Goal: Task Accomplishment & Management: Use online tool/utility

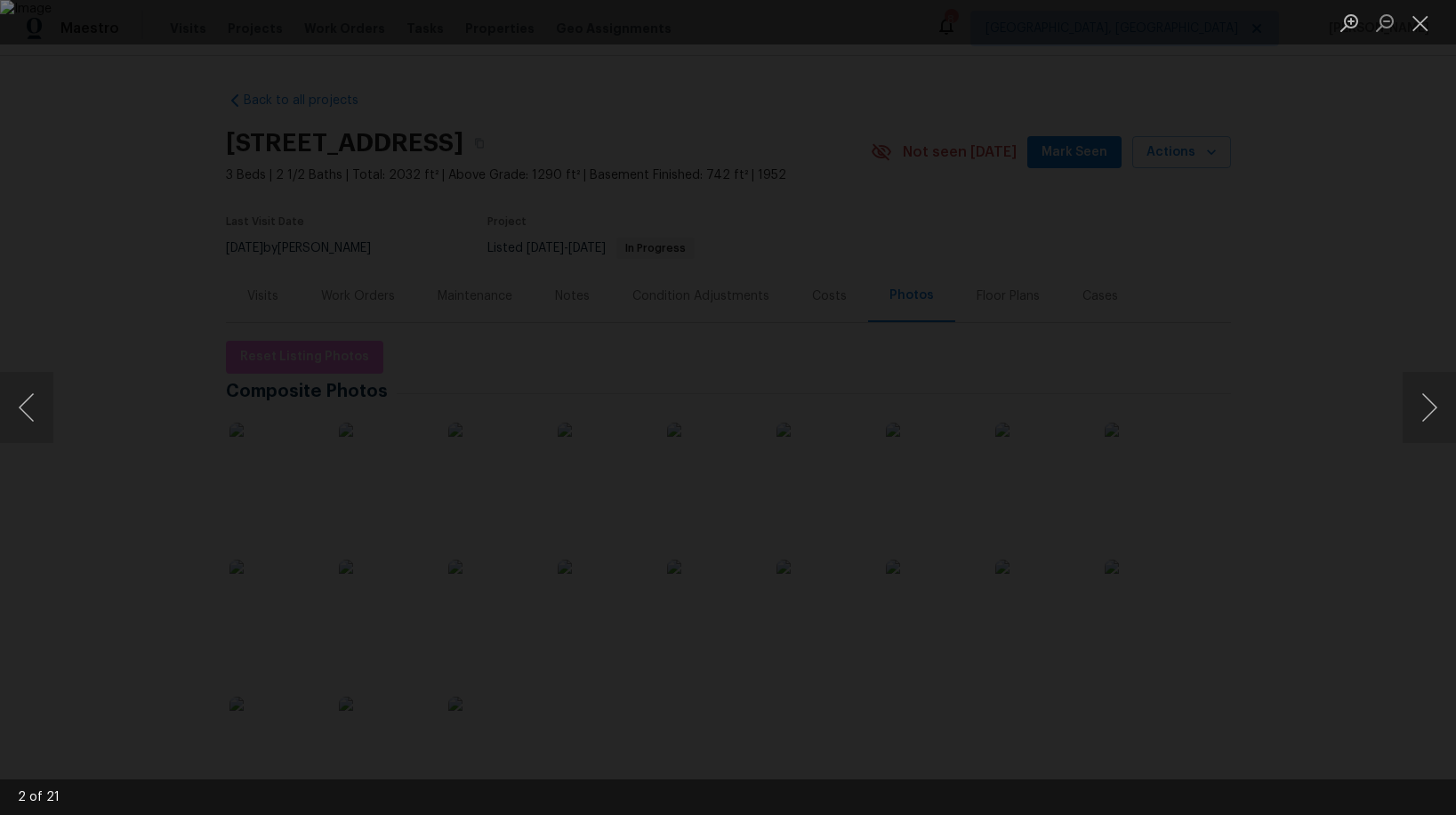
scroll to position [38, 0]
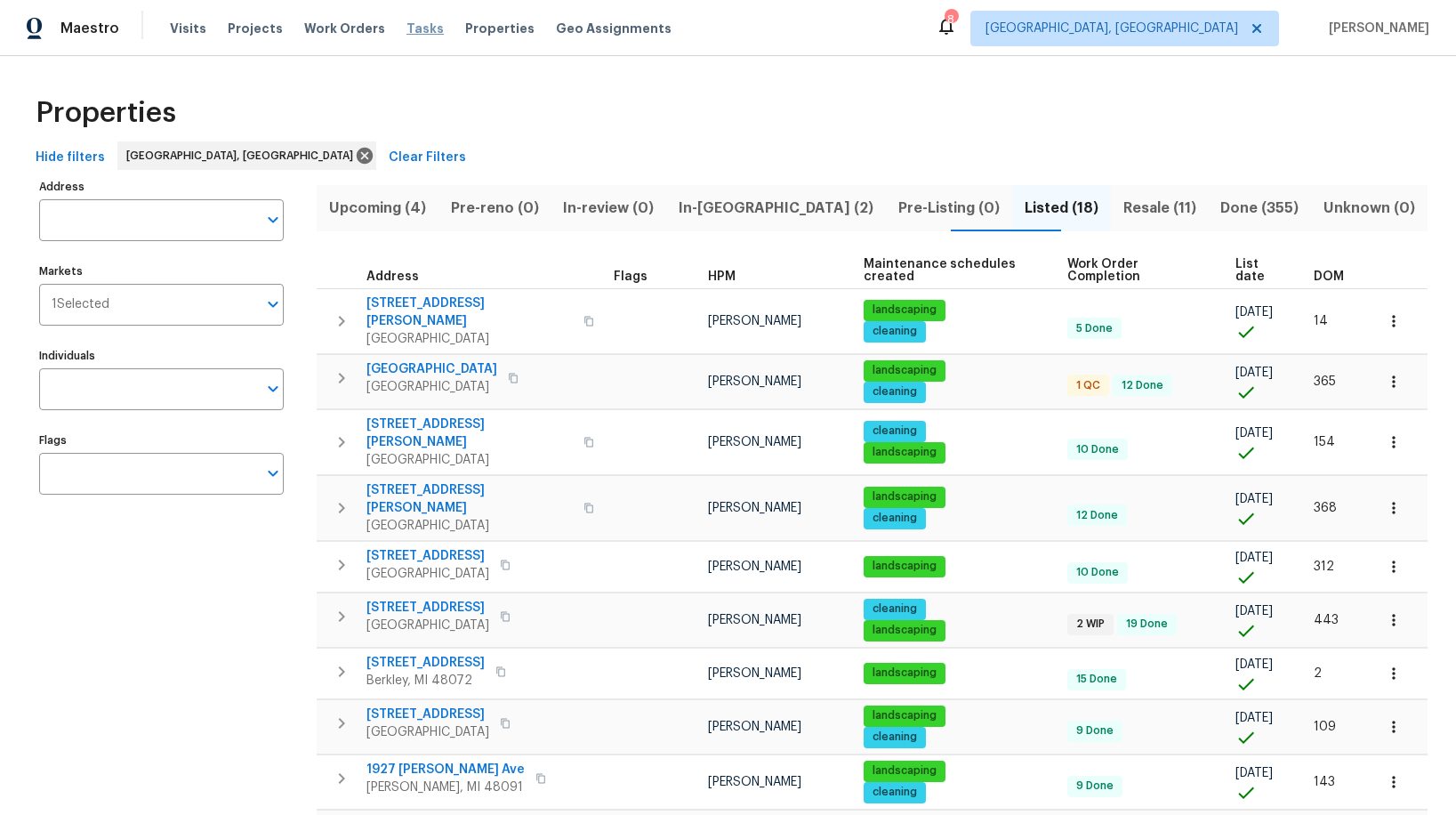
click at [407, 29] on span "Tasks" at bounding box center [425, 28] width 38 height 13
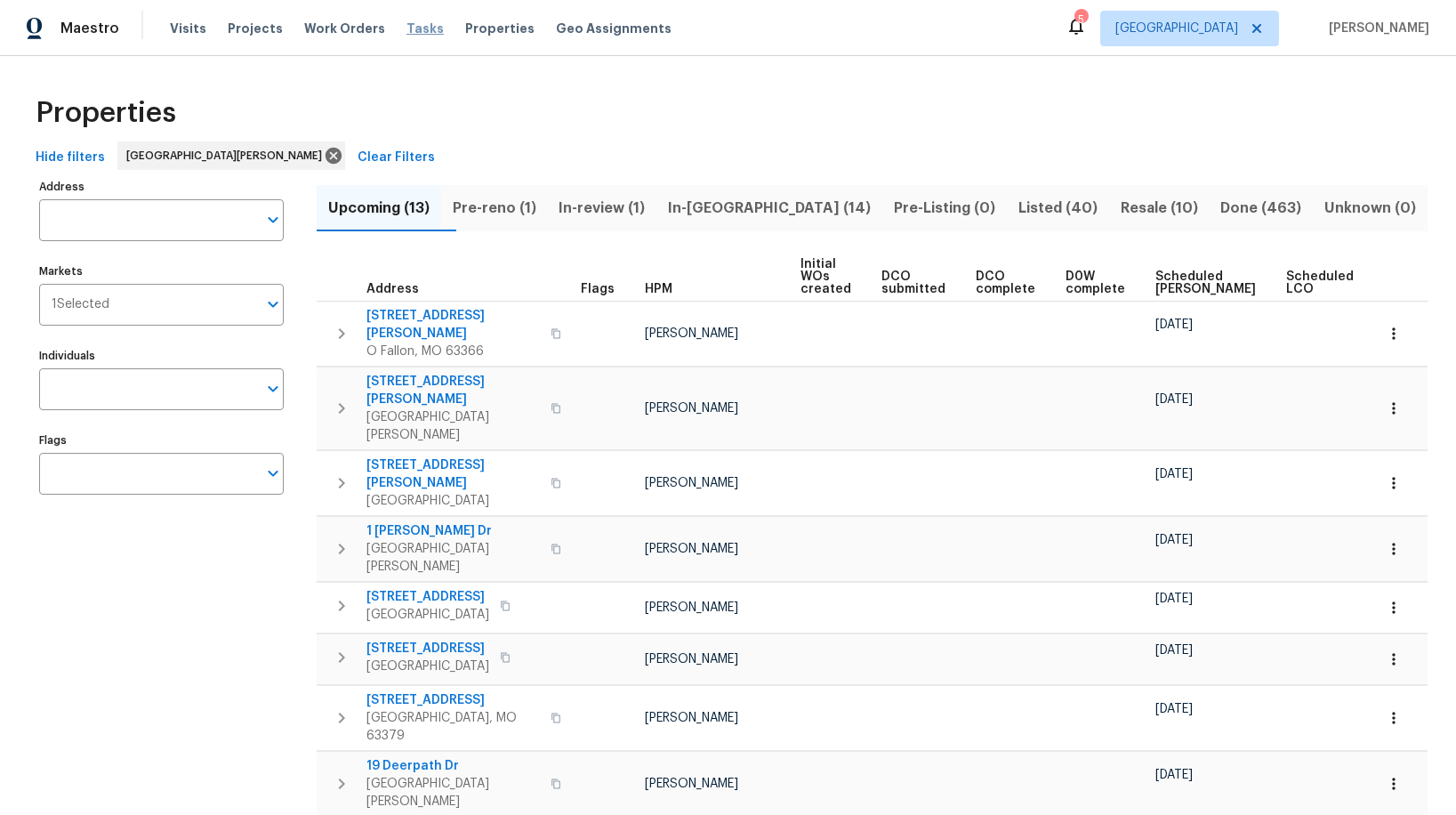
click at [406, 30] on span "Tasks" at bounding box center [425, 28] width 38 height 13
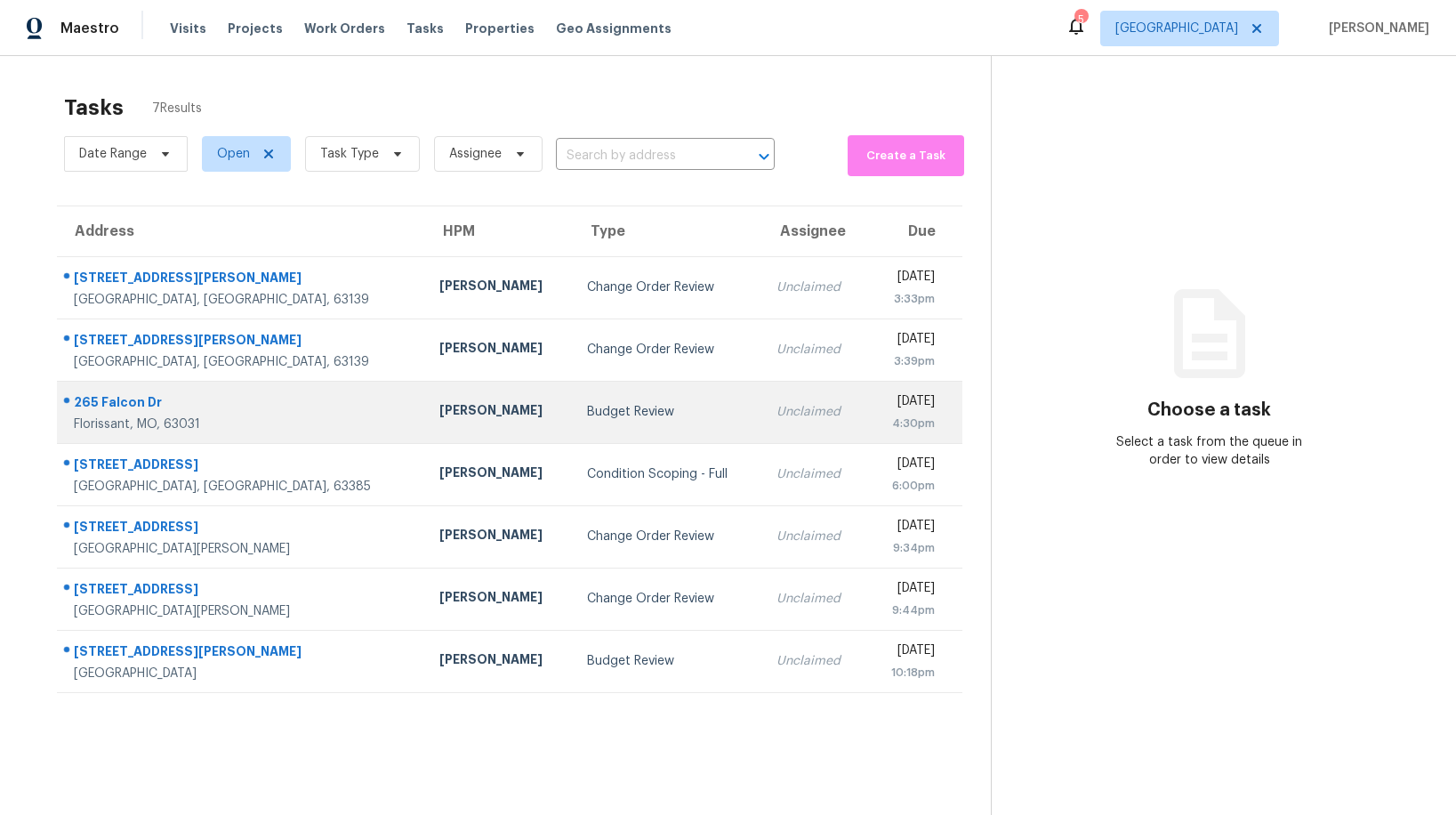
click at [587, 404] on div "Budget Review" at bounding box center [667, 411] width 161 height 17
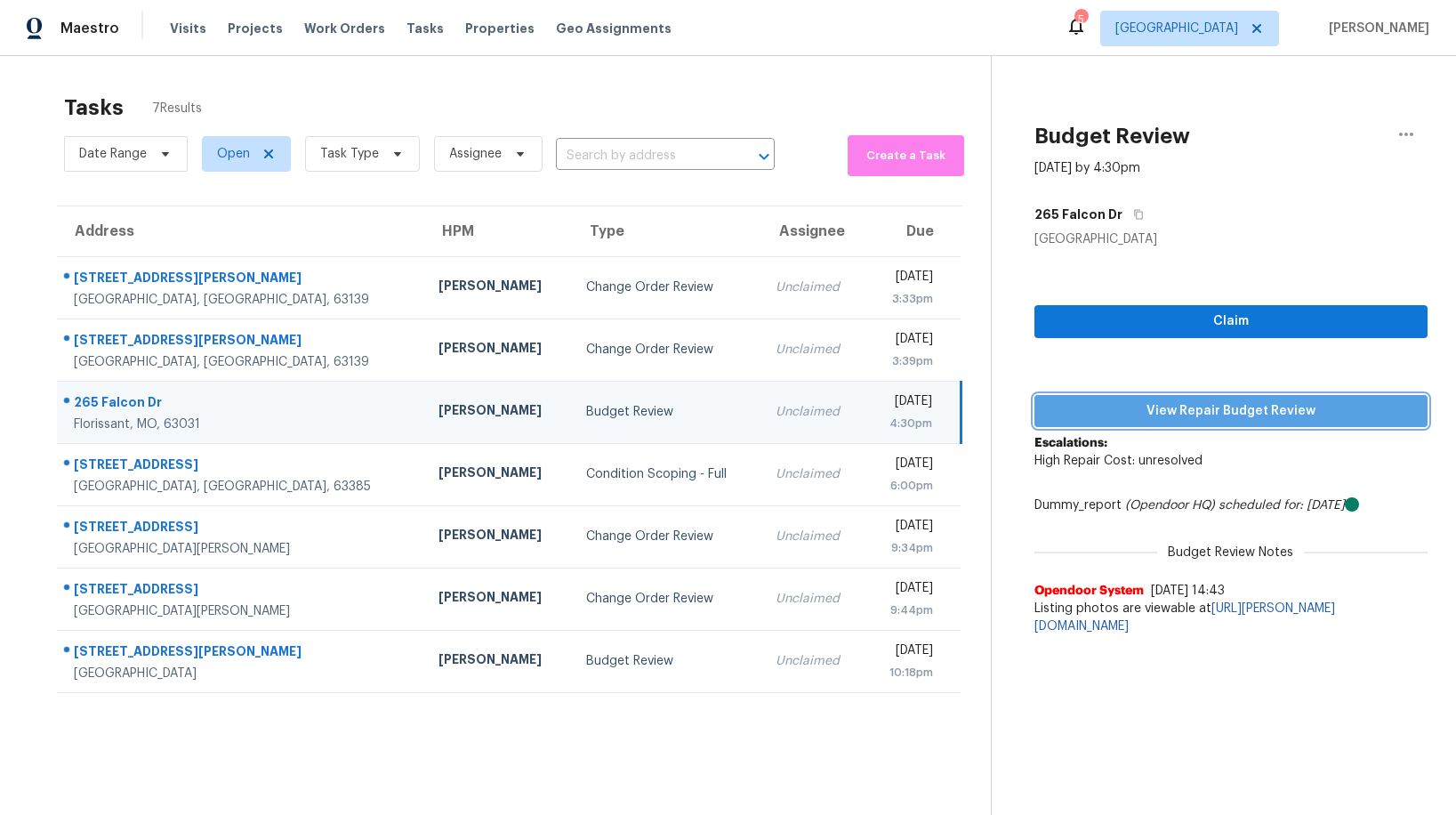
click at [1158, 419] on span "View Repair Budget Review" at bounding box center [1230, 411] width 364 height 22
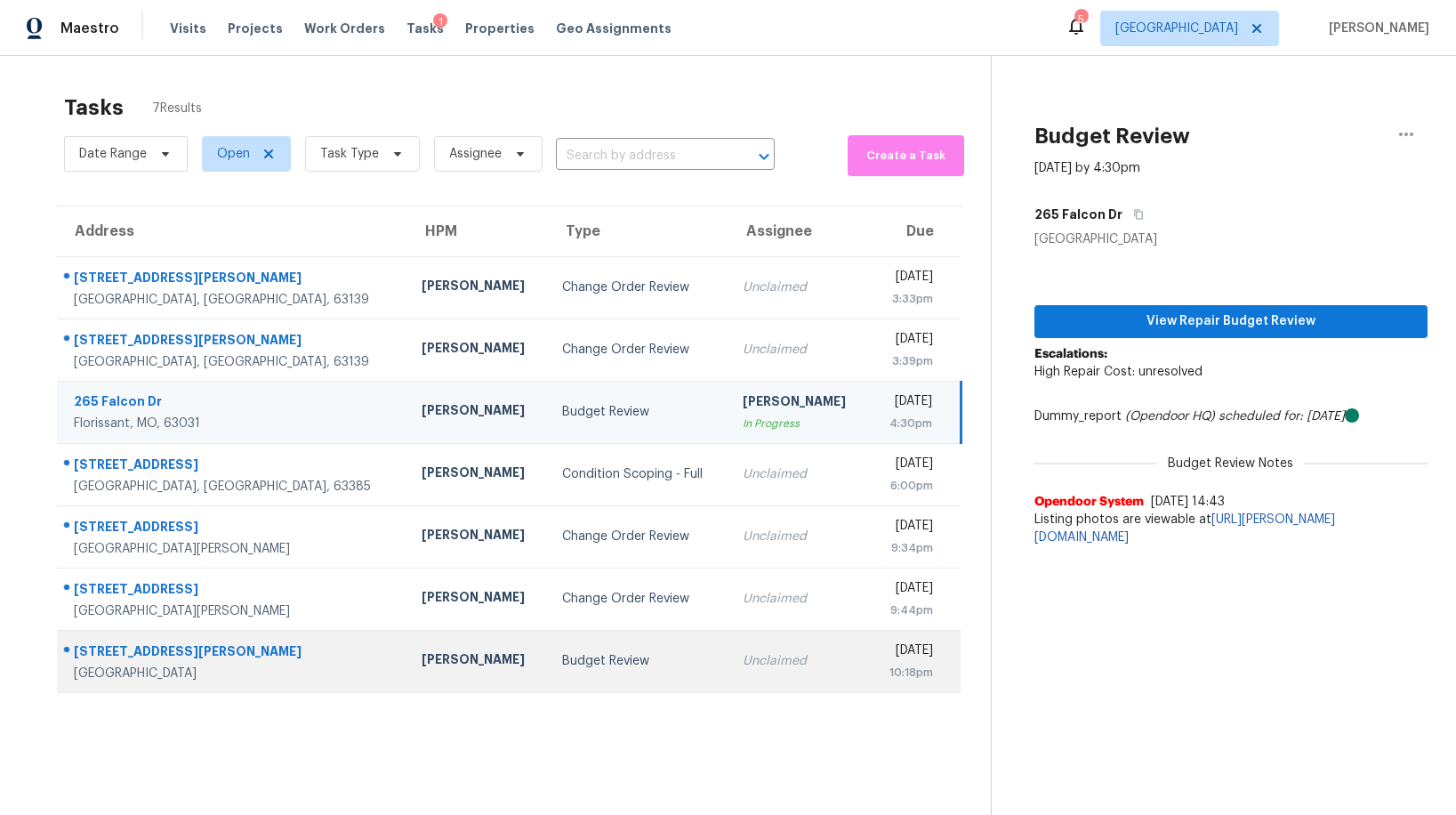
click at [548, 675] on td "Budget Review" at bounding box center [638, 661] width 181 height 62
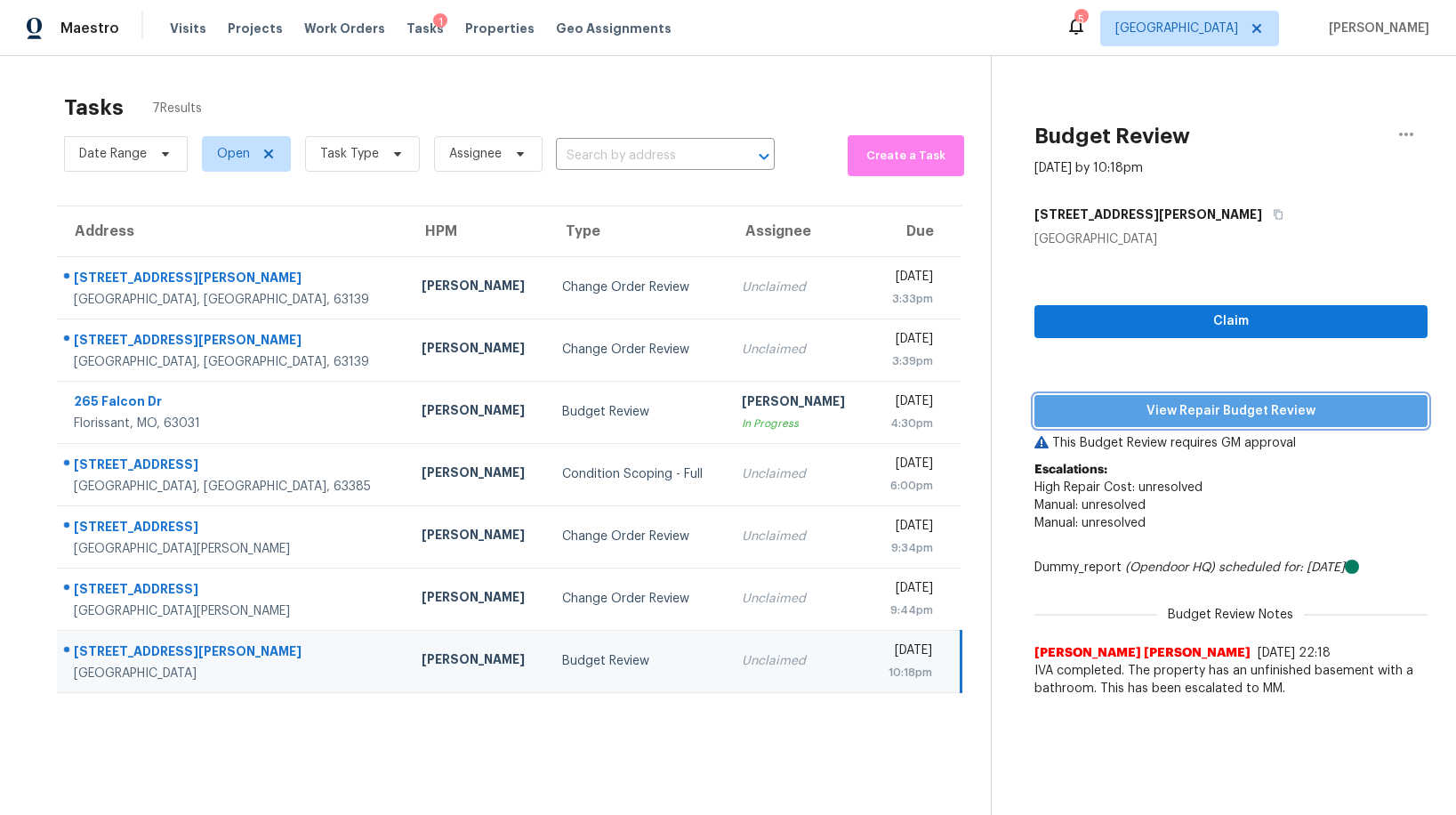
click at [1252, 408] on span "View Repair Budget Review" at bounding box center [1230, 411] width 364 height 22
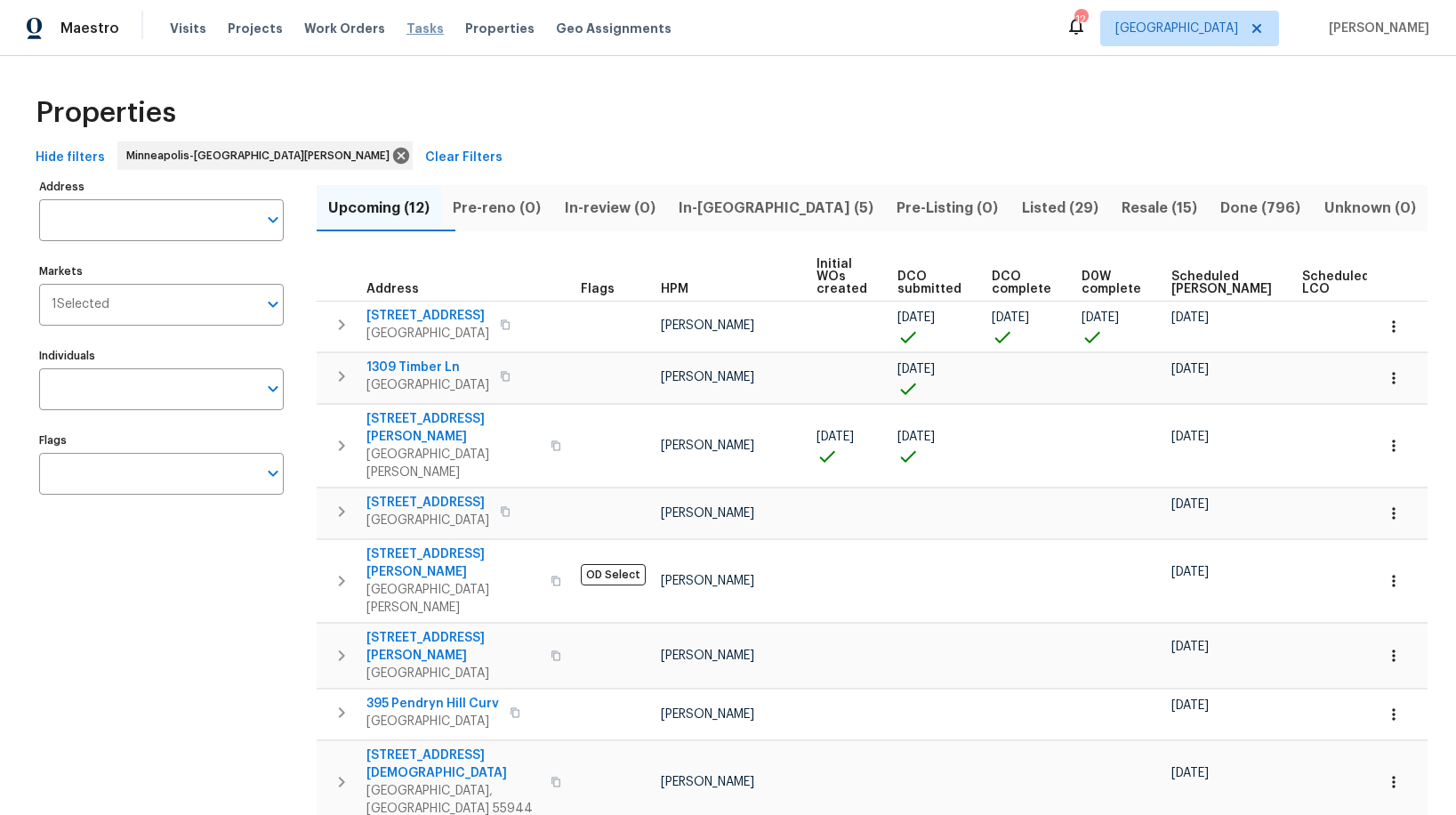
click at [406, 28] on span "Tasks" at bounding box center [425, 28] width 38 height 13
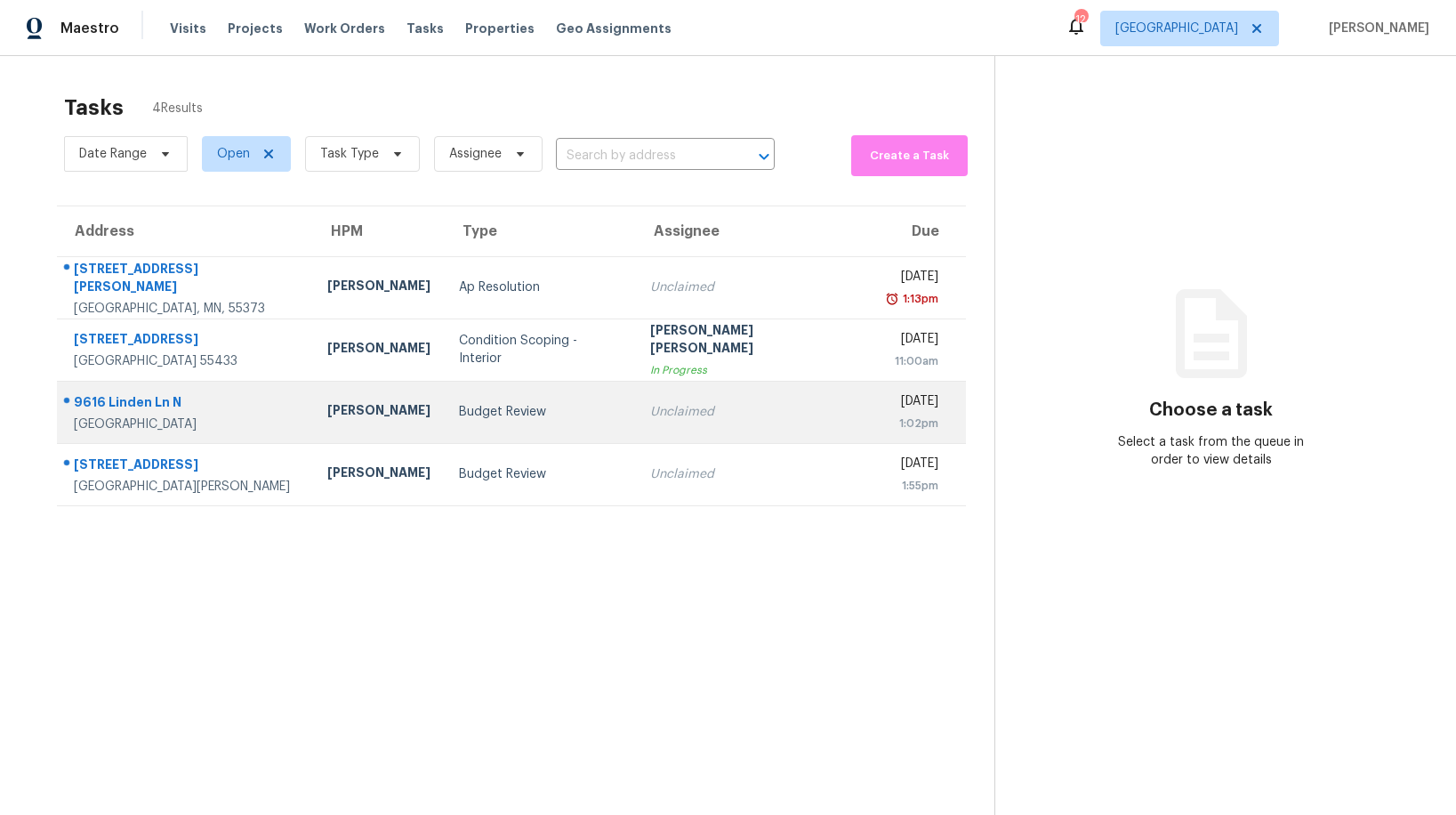
click at [460, 405] on div "Budget Review" at bounding box center [539, 411] width 161 height 17
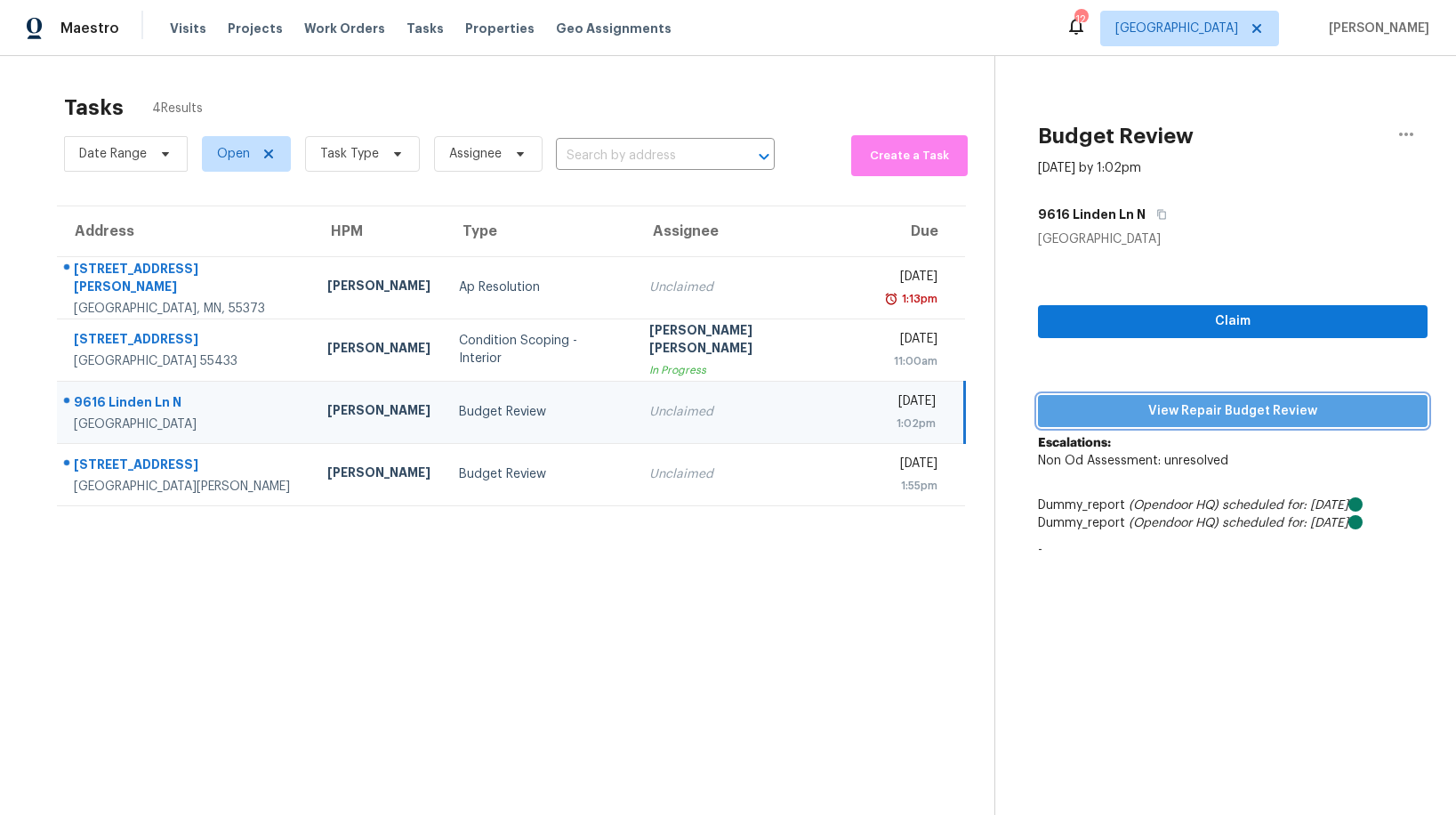
click at [1155, 411] on span "View Repair Budget Review" at bounding box center [1233, 411] width 361 height 22
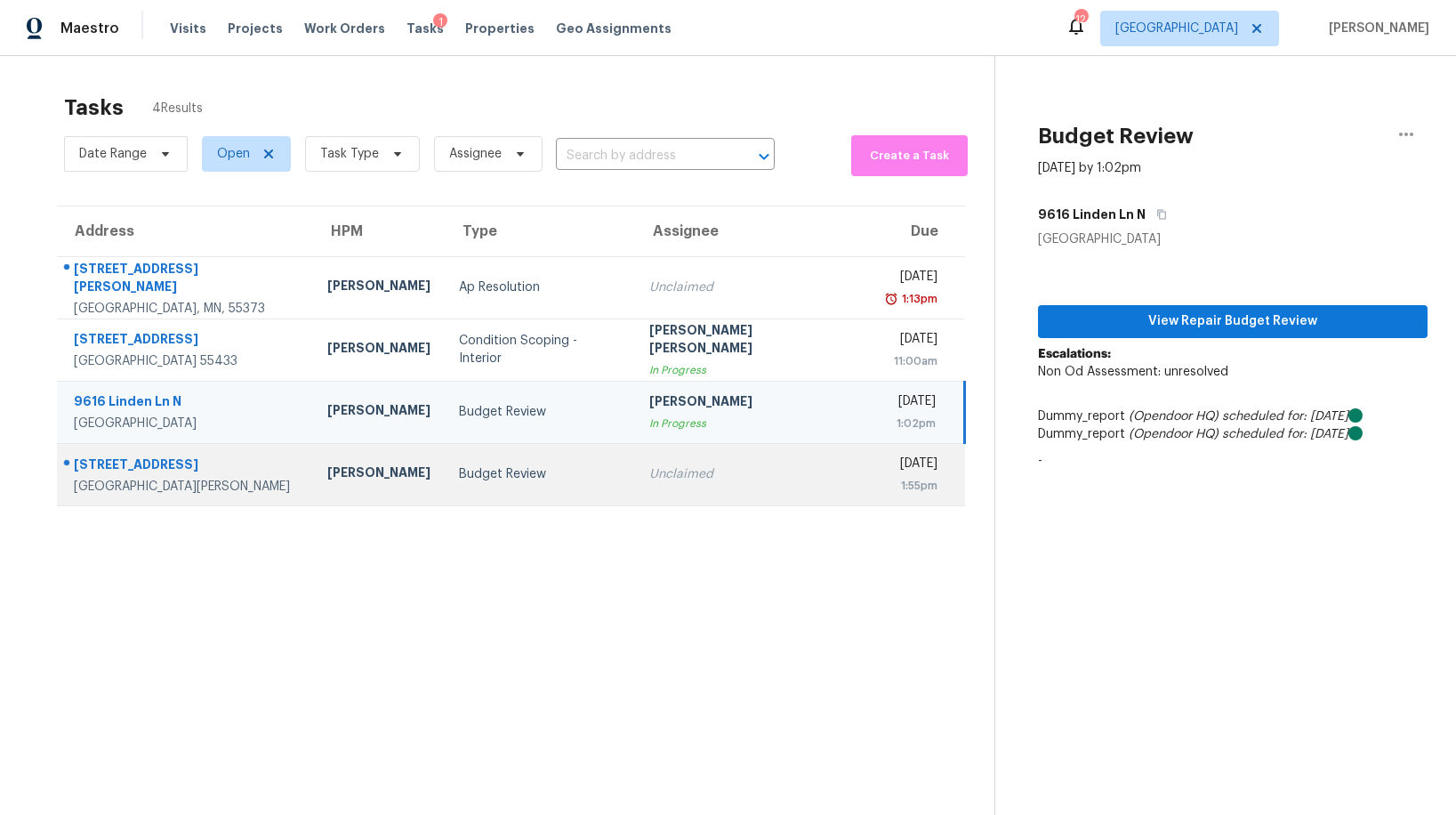
click at [511, 487] on td "Budget Review" at bounding box center [539, 474] width 190 height 62
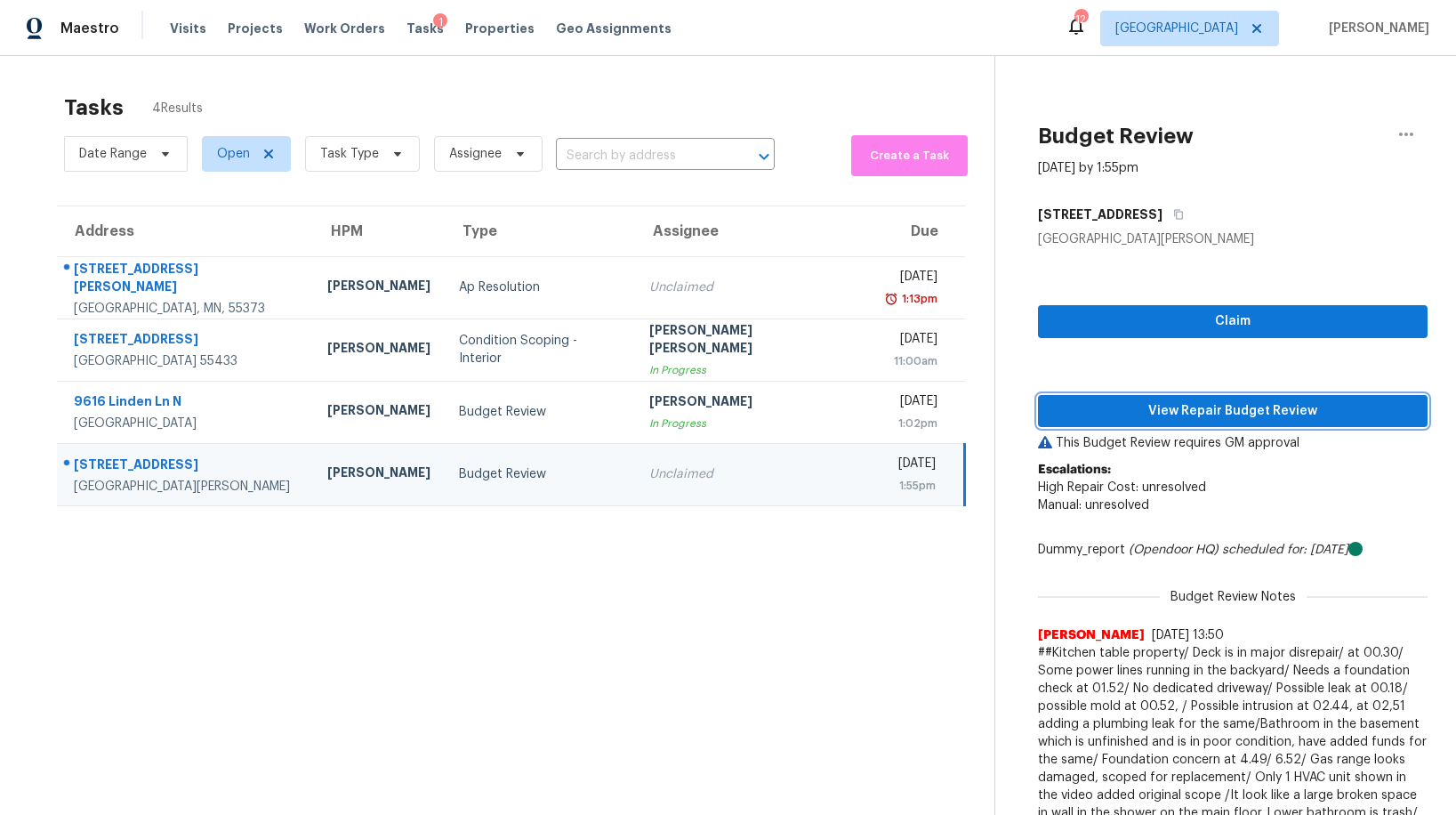
click at [1173, 412] on span "View Repair Budget Review" at bounding box center [1233, 411] width 361 height 22
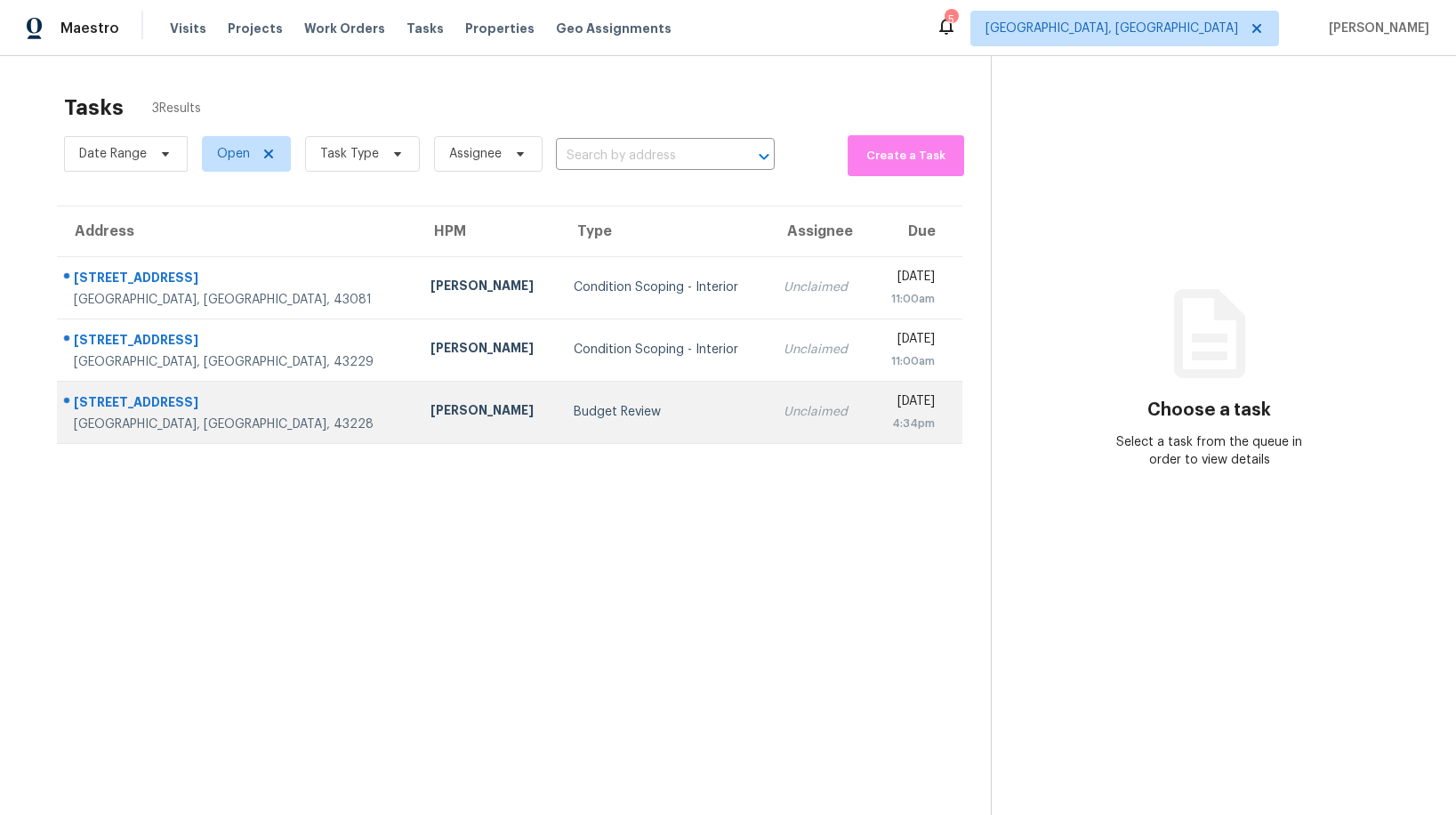
click at [573, 413] on div "Budget Review" at bounding box center [664, 411] width 182 height 17
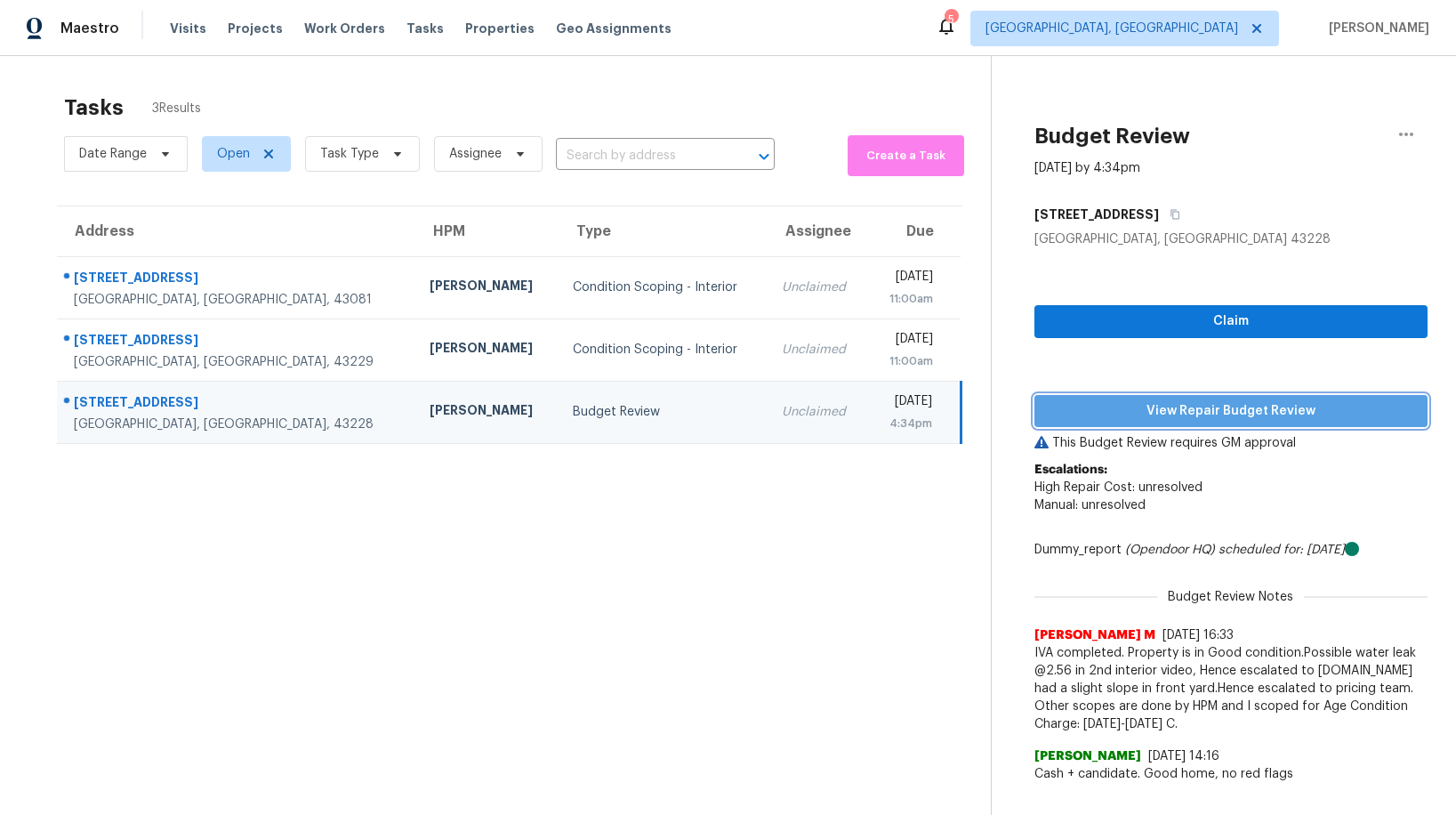
click at [1154, 416] on span "View Repair Budget Review" at bounding box center [1230, 411] width 364 height 22
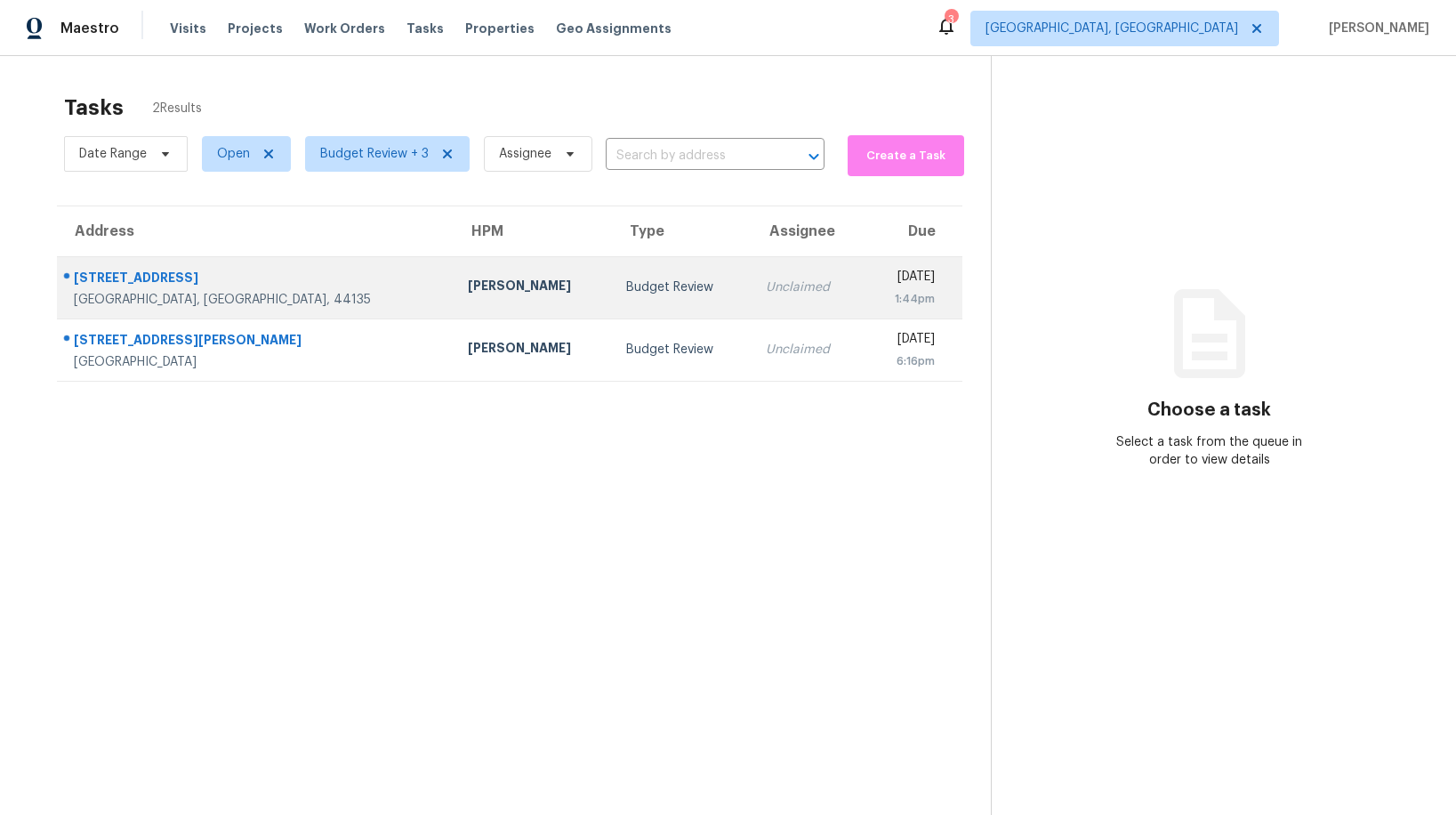
click at [627, 283] on div "Budget Review" at bounding box center [682, 286] width 111 height 17
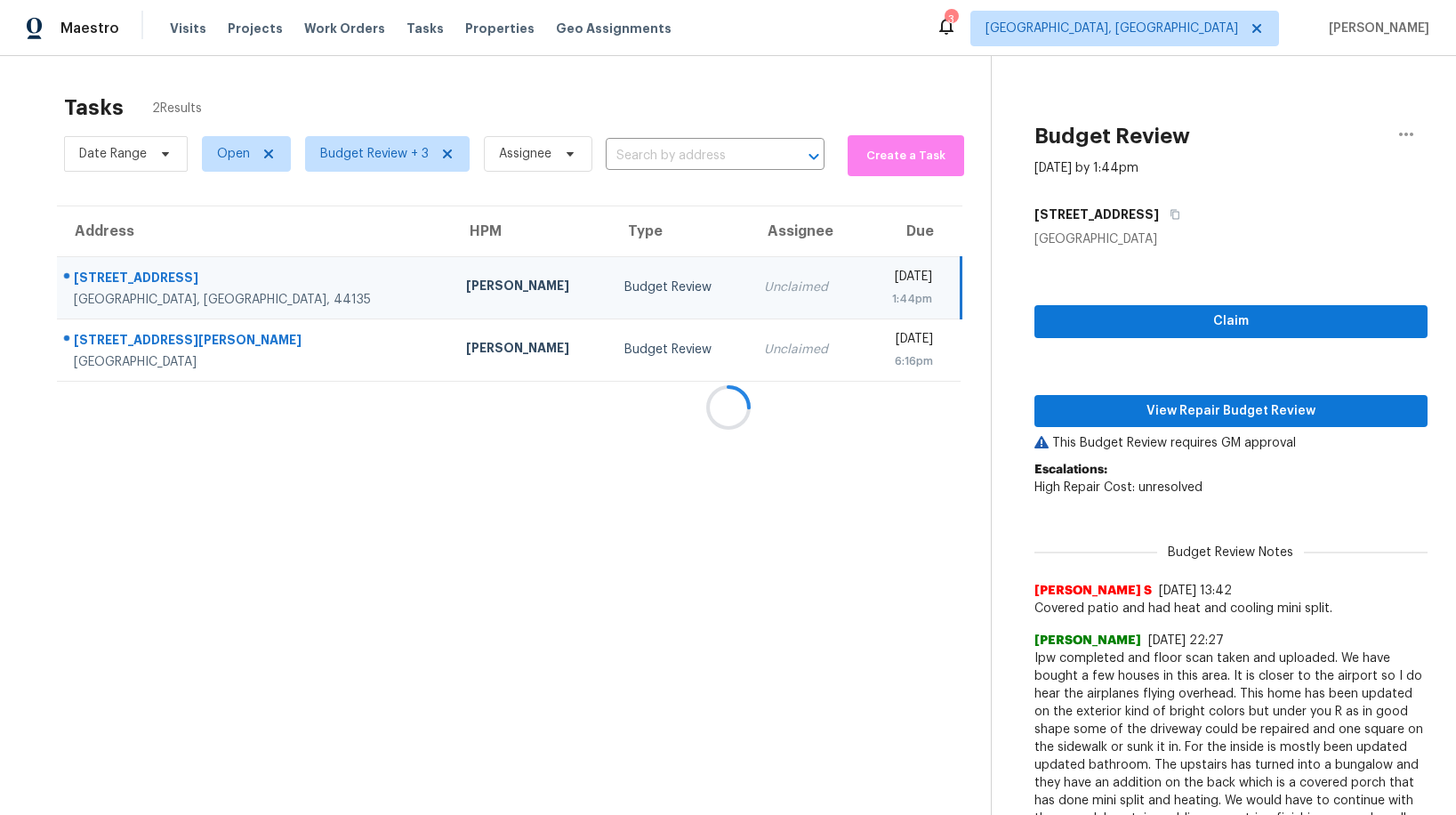
click at [1224, 417] on div at bounding box center [728, 408] width 1456 height 815
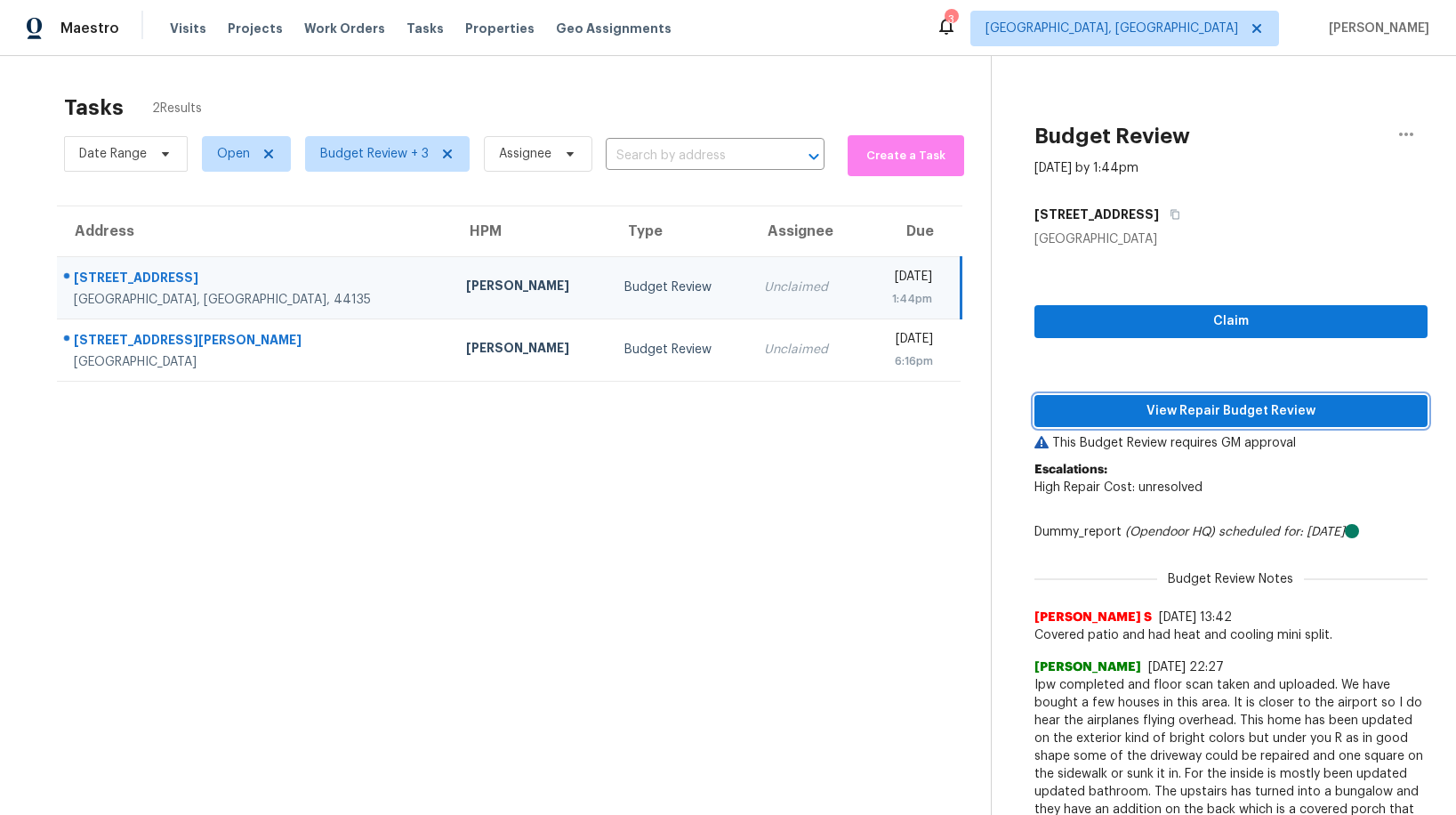
click at [1197, 410] on span "View Repair Budget Review" at bounding box center [1230, 411] width 364 height 22
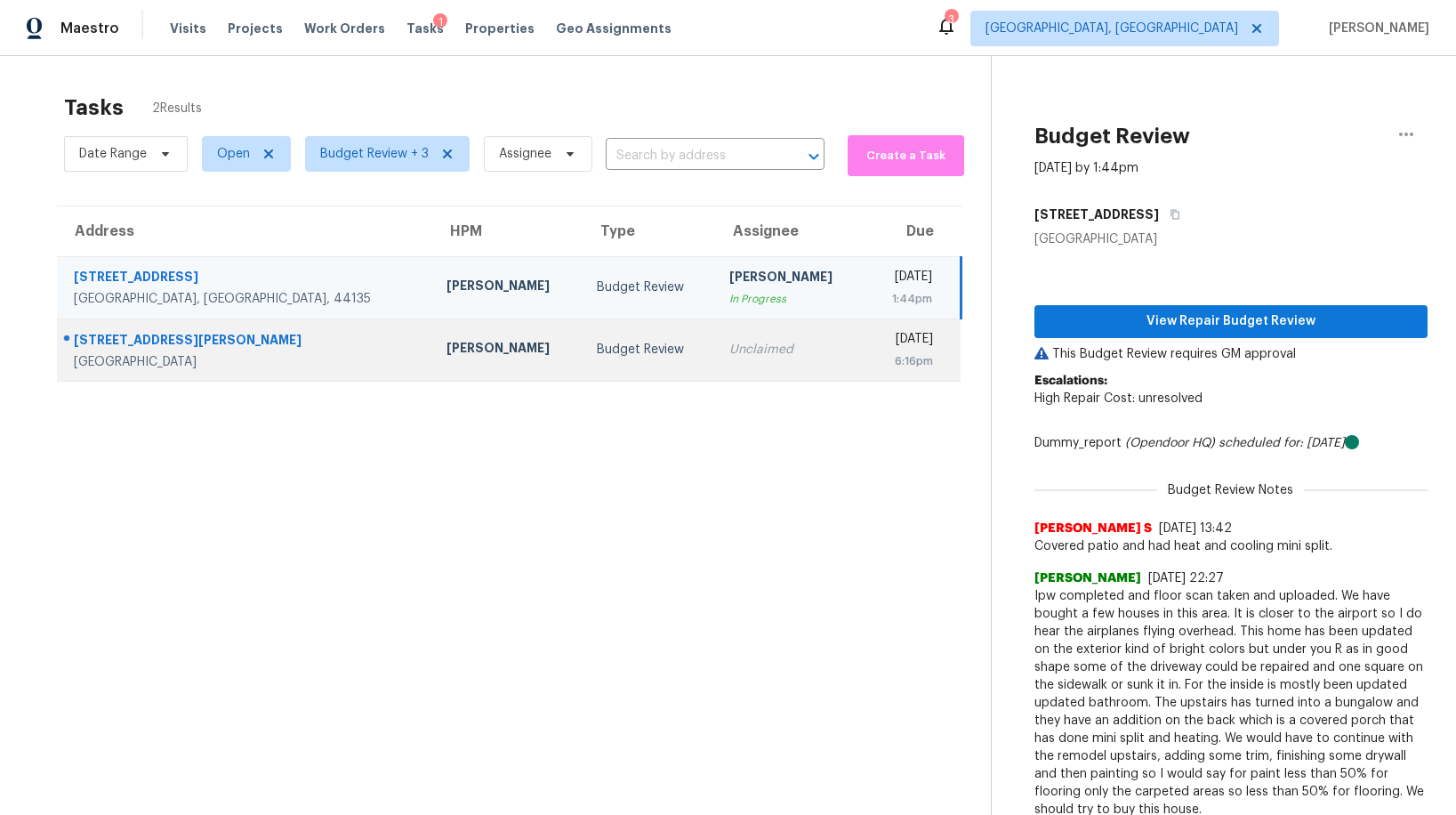
click at [597, 353] on div "Budget Review" at bounding box center [649, 349] width 104 height 17
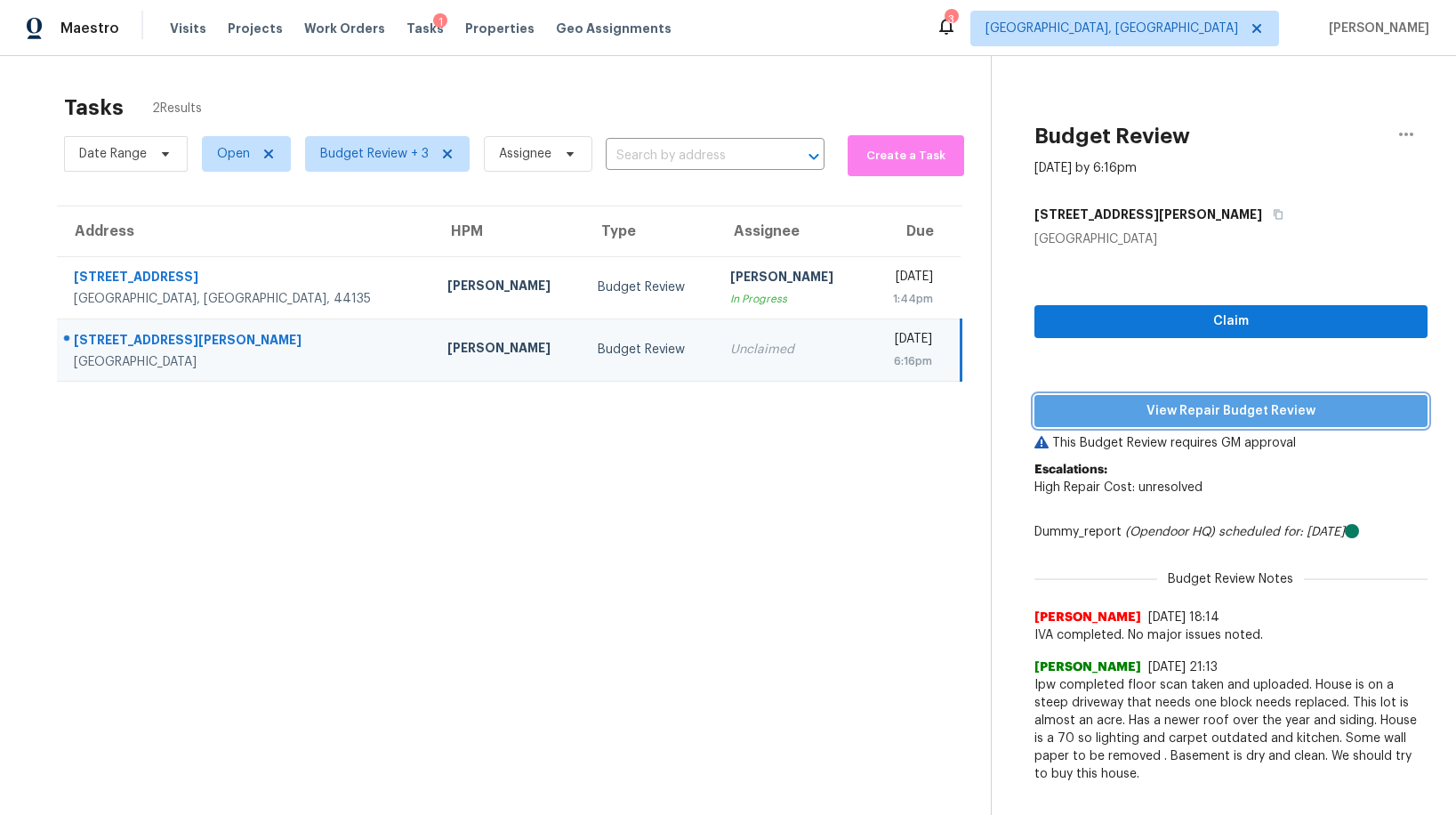
click at [1204, 408] on span "View Repair Budget Review" at bounding box center [1230, 411] width 364 height 22
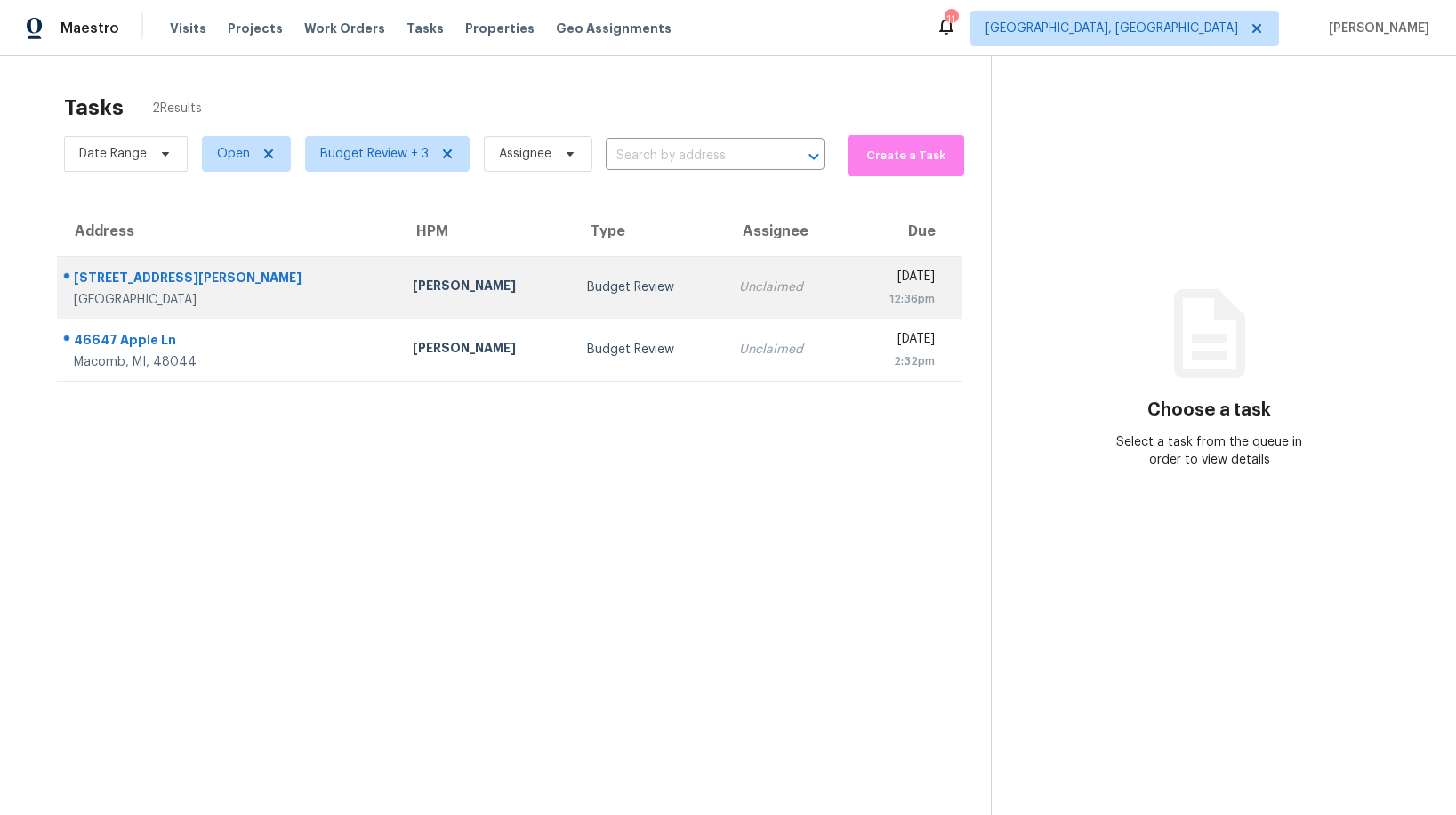
click at [587, 288] on div "Budget Review" at bounding box center [650, 286] width 125 height 17
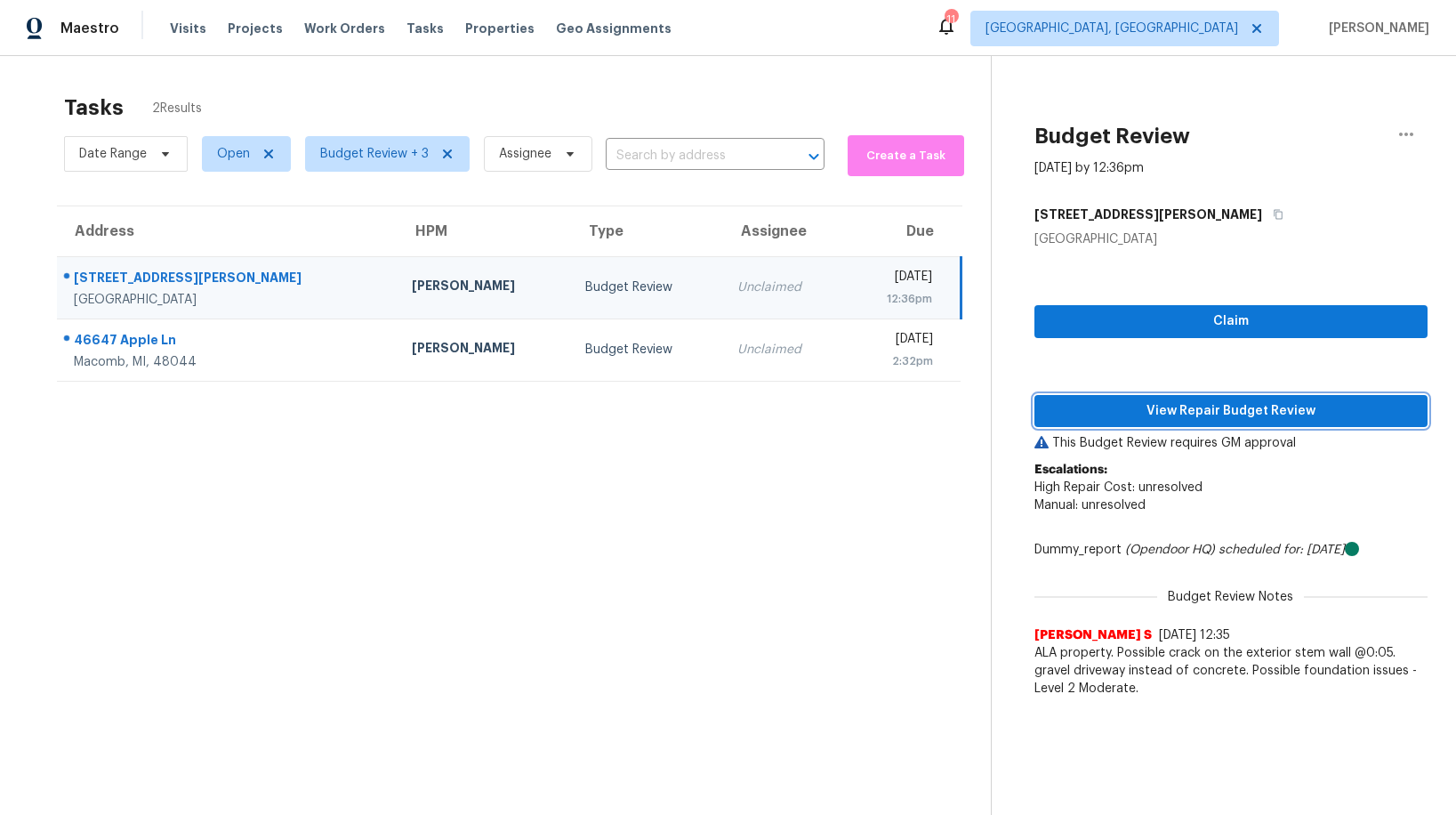
click at [1237, 408] on span "View Repair Budget Review" at bounding box center [1230, 411] width 364 height 22
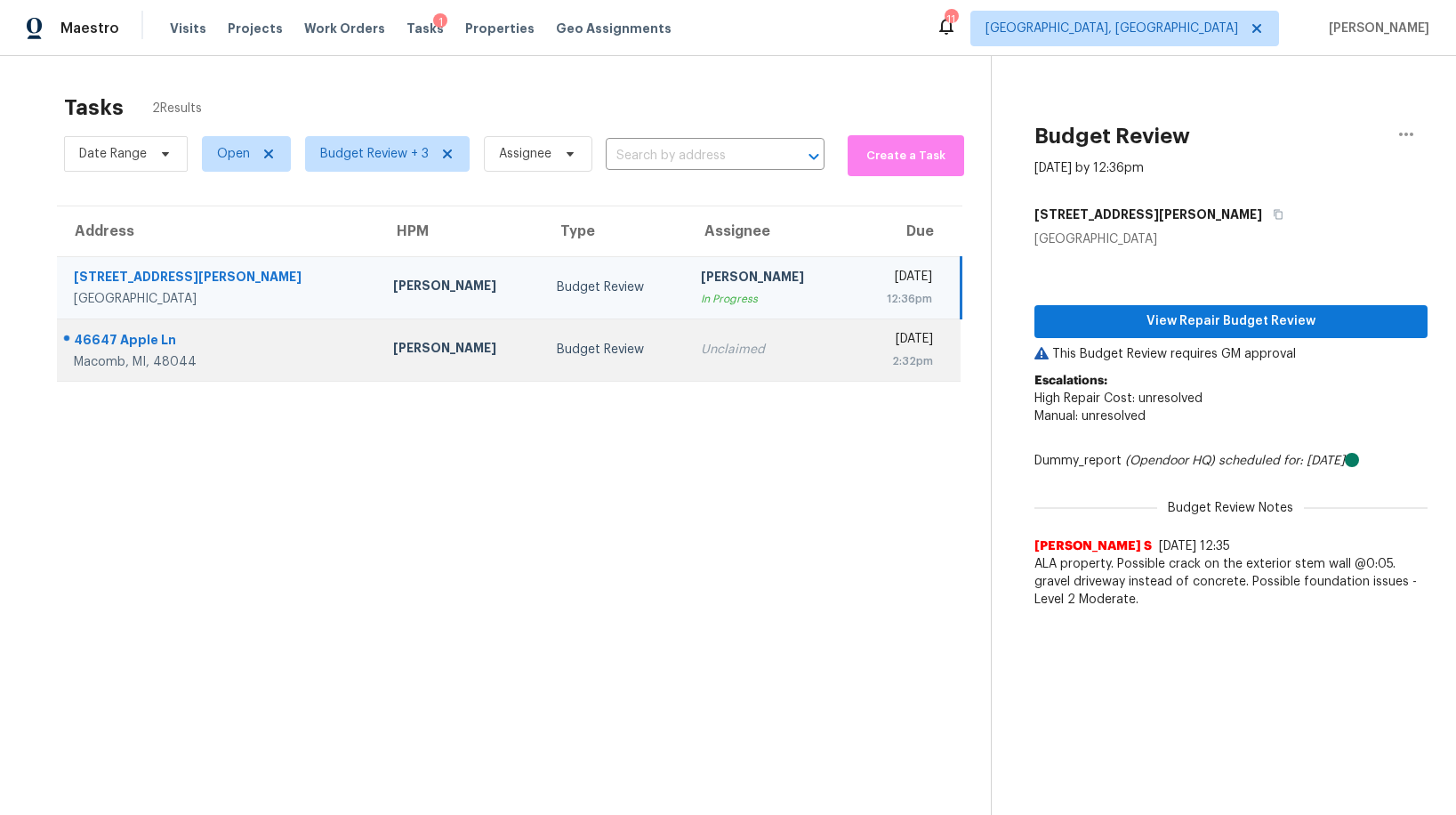
click at [557, 352] on div "Budget Review" at bounding box center [615, 349] width 116 height 17
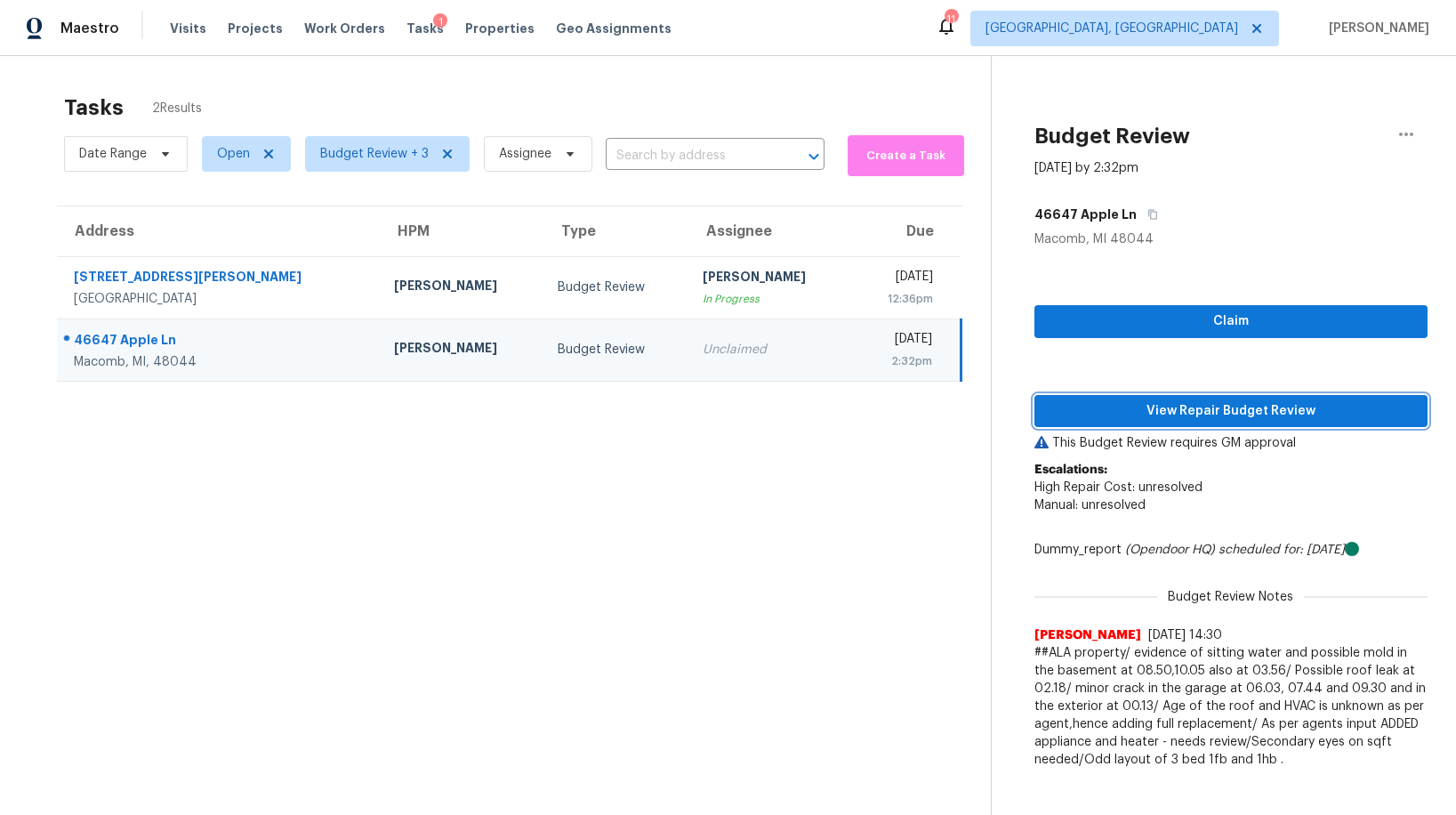
click at [1196, 415] on span "View Repair Budget Review" at bounding box center [1230, 411] width 364 height 22
